Goal: Task Accomplishment & Management: Use online tool/utility

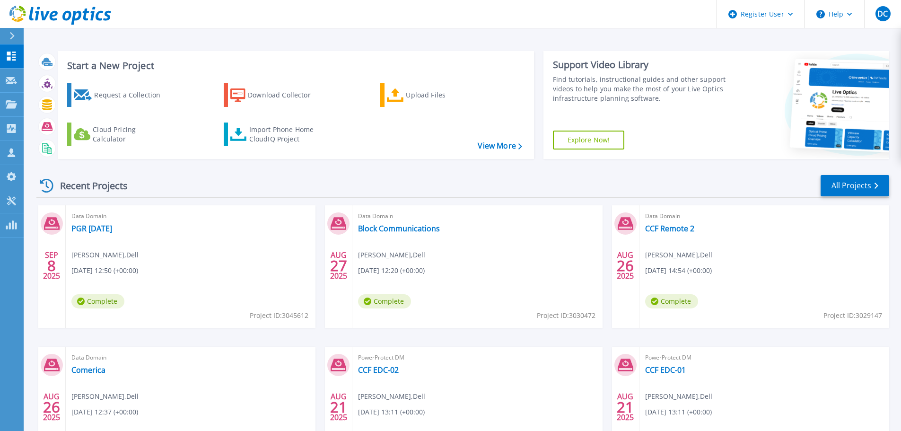
click at [275, 119] on div "Request a Collection Download Collector Upload Files Cloud Pricing Calculator I…" at bounding box center [295, 115] width 470 height 78
click at [274, 133] on div "Import Phone Home CloudIQ Project" at bounding box center [286, 134] width 74 height 19
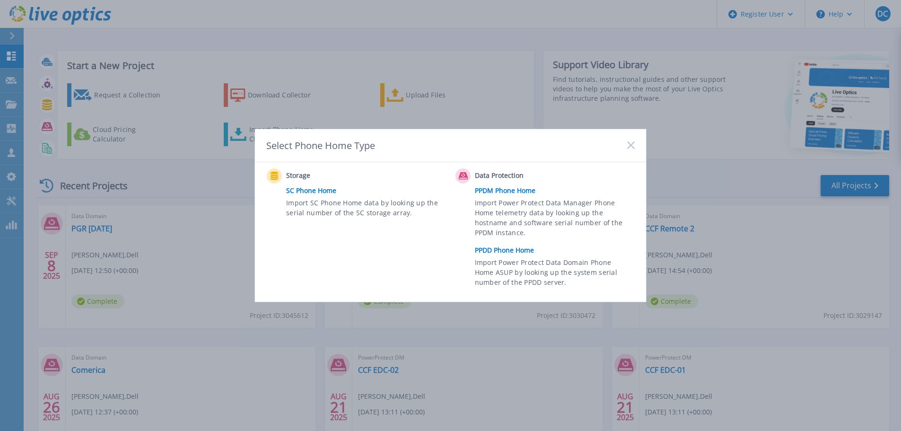
click at [511, 252] on link "PPDD Phone Home" at bounding box center [557, 250] width 165 height 14
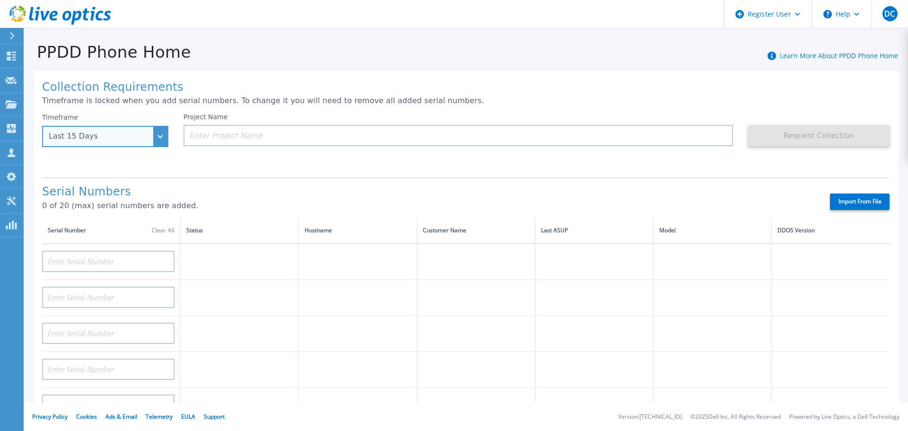
click at [112, 133] on div "Last 15 Days" at bounding box center [100, 136] width 103 height 9
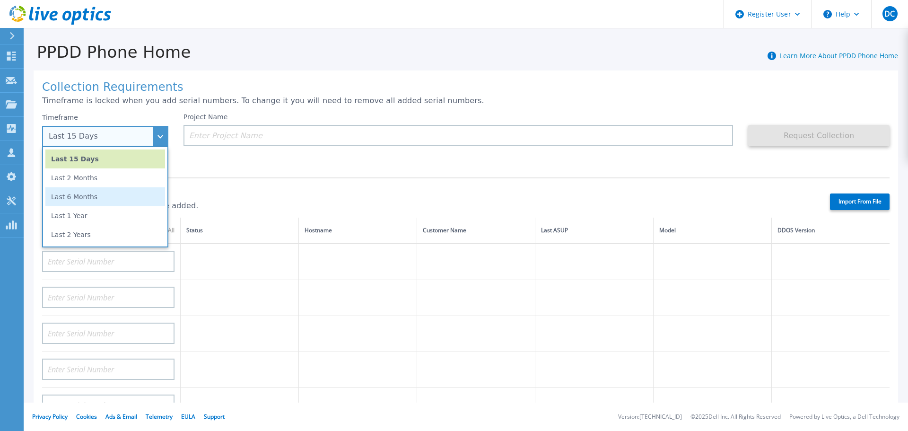
click at [101, 201] on li "Last 6 Months" at bounding box center [105, 196] width 120 height 19
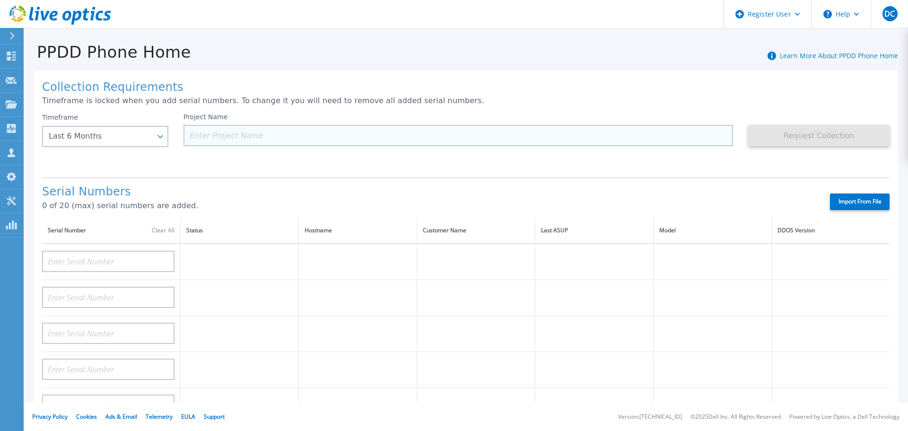
click at [232, 139] on input at bounding box center [458, 135] width 550 height 21
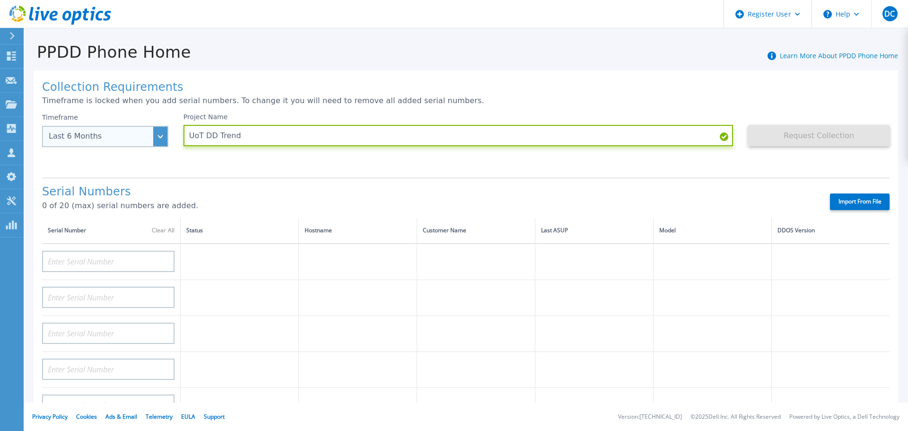
type input "UoT DD Trend"
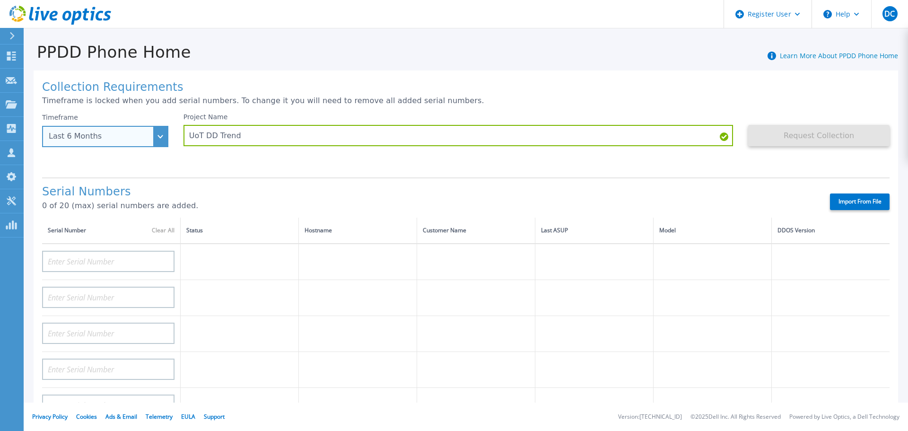
click at [157, 144] on div "Last 6 Months" at bounding box center [105, 136] width 126 height 21
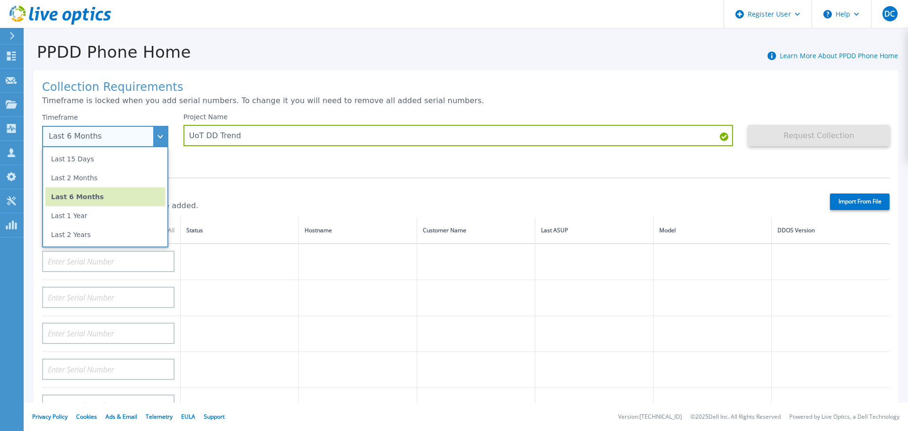
click at [113, 222] on li "Last 1 Year" at bounding box center [105, 215] width 120 height 19
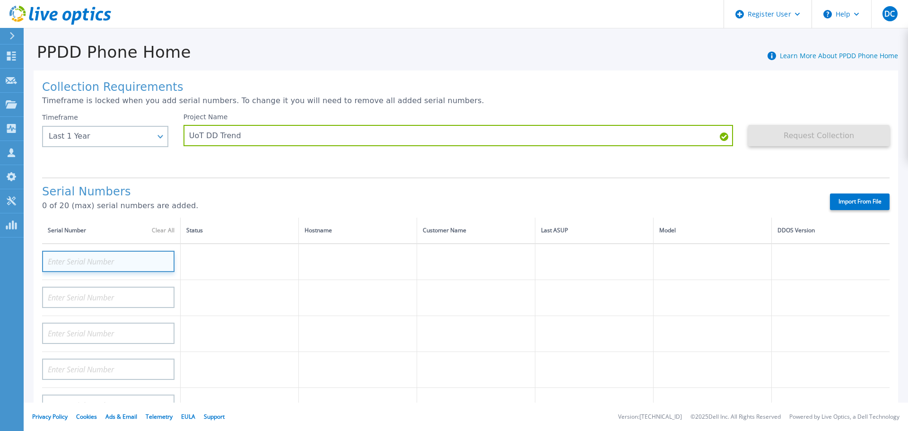
click at [111, 267] on input at bounding box center [108, 261] width 132 height 21
paste input "APM00192536197"
type input "APM00192536197"
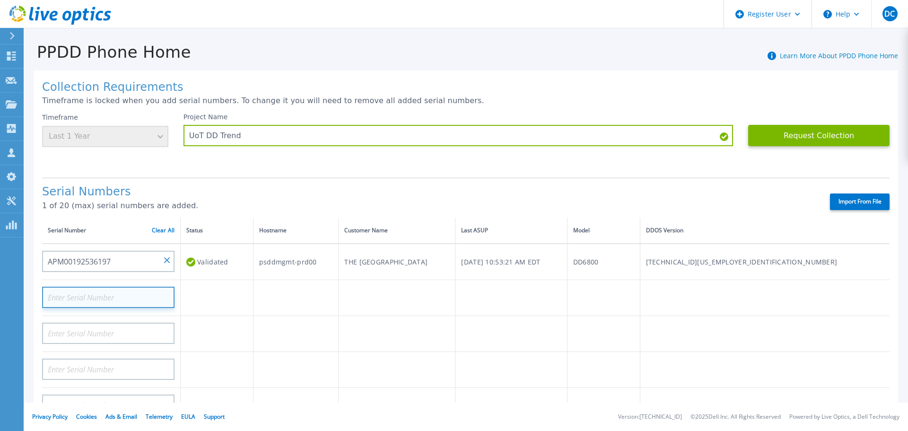
click at [92, 302] on input at bounding box center [108, 297] width 132 height 21
paste input "APM00192405083"
type input "APM00192405083"
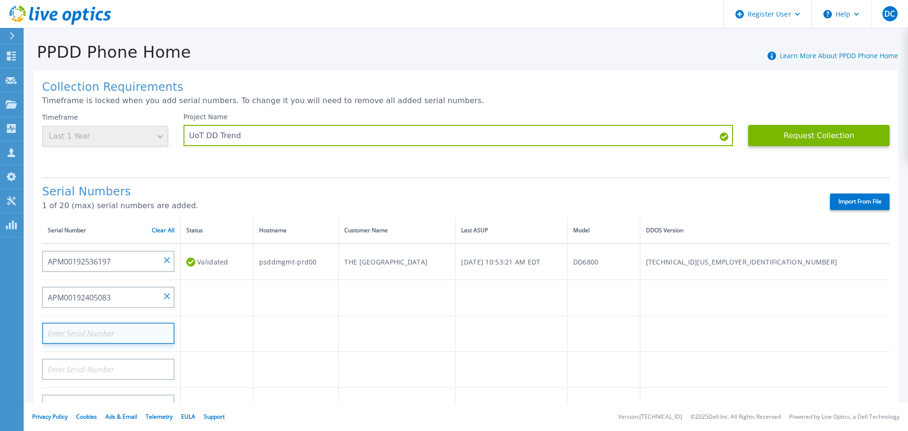
click at [80, 330] on input at bounding box center [108, 332] width 132 height 21
click at [155, 338] on input at bounding box center [108, 332] width 132 height 21
paste input "APX00234208877"
type input "APX00234208877"
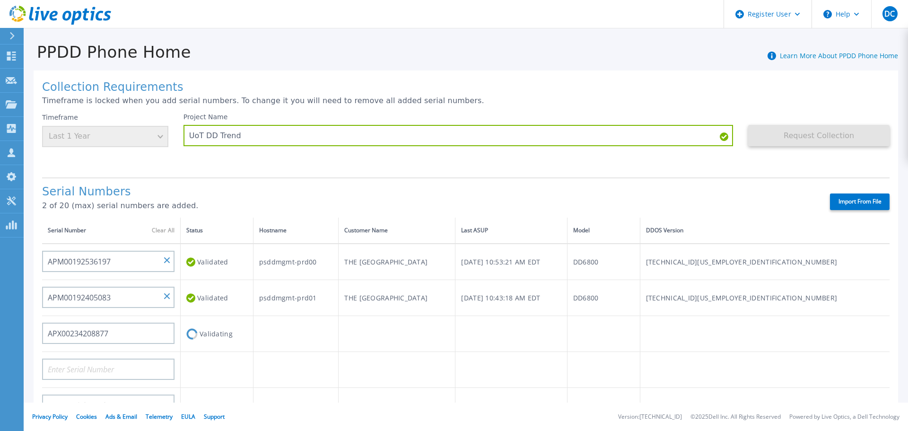
click at [328, 349] on td at bounding box center [296, 334] width 86 height 36
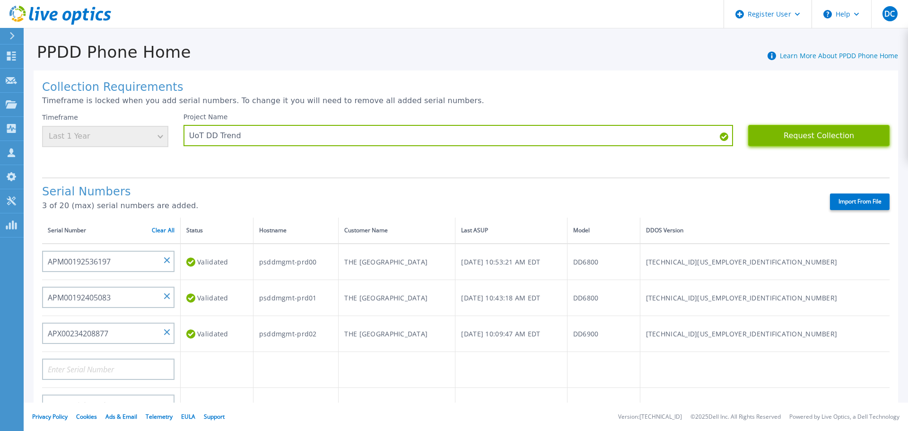
click at [830, 132] on button "Request Collection" at bounding box center [818, 135] width 141 height 21
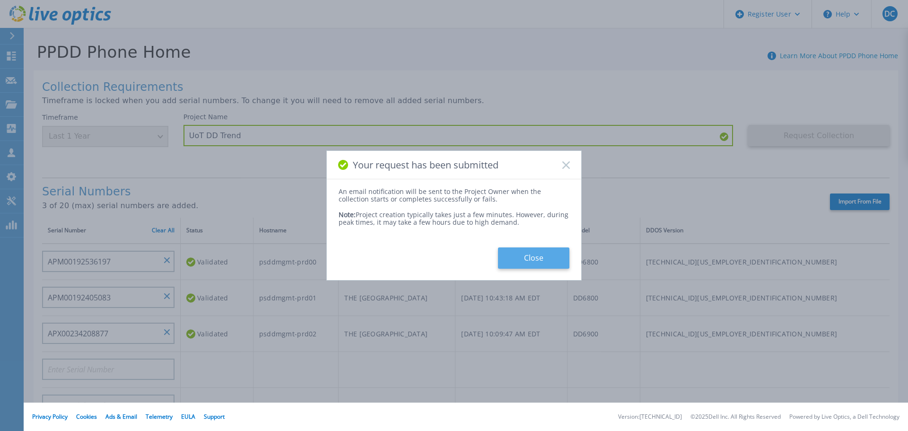
click at [529, 256] on button "Close" at bounding box center [533, 257] width 71 height 21
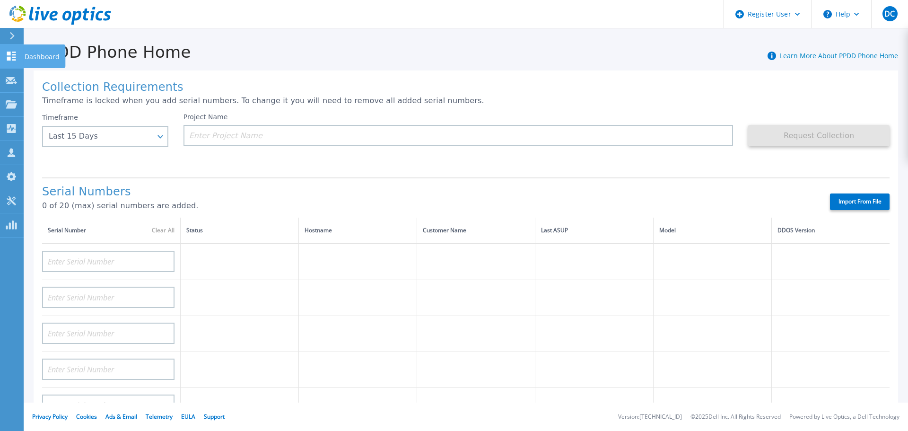
click at [47, 61] on p "Dashboard" at bounding box center [42, 56] width 35 height 25
